Goal: Information Seeking & Learning: Understand process/instructions

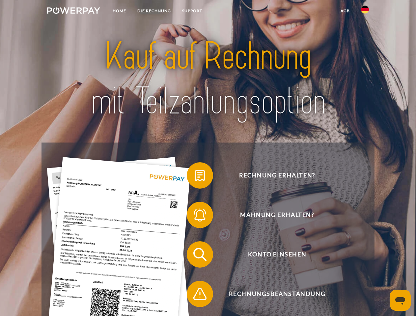
click at [73, 12] on img at bounding box center [73, 10] width 53 height 7
click at [365, 12] on img at bounding box center [365, 10] width 8 height 8
click at [345, 11] on link "agb" at bounding box center [345, 11] width 20 height 12
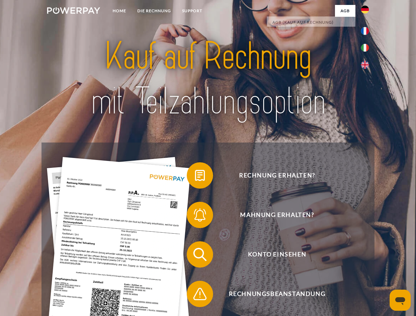
click at [195, 177] on span at bounding box center [190, 175] width 33 height 33
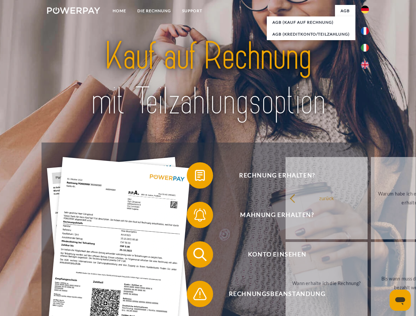
click at [195, 217] on span at bounding box center [190, 215] width 33 height 33
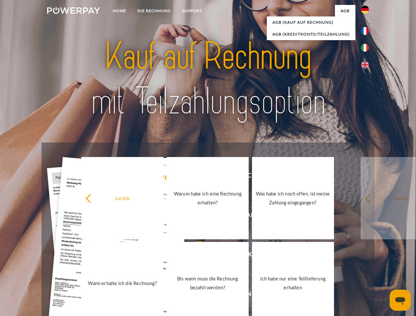
click at [195, 256] on link "Bis wann muss die Rechnung bezahlt werden?" at bounding box center [208, 283] width 82 height 82
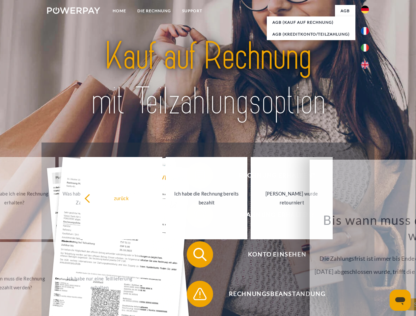
click at [195, 296] on span at bounding box center [190, 294] width 33 height 33
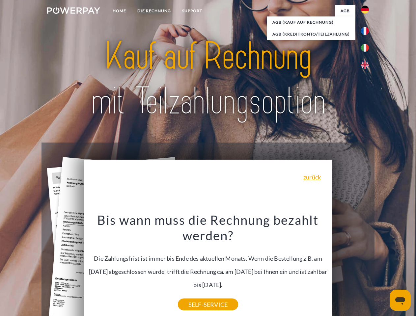
click at [400, 301] on icon "Messaging-Fenster öffnen" at bounding box center [400, 302] width 10 height 8
